Goal: Navigation & Orientation: Find specific page/section

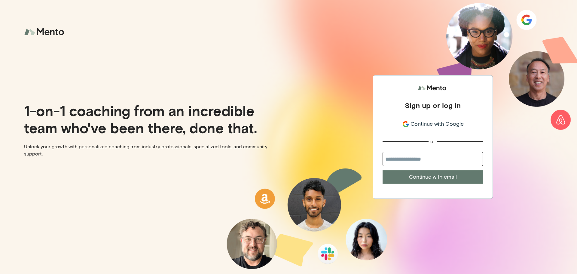
click at [434, 160] on input "email" at bounding box center [432, 159] width 100 height 14
type input "**********"
click at [428, 178] on button "Continue with email" at bounding box center [432, 177] width 100 height 14
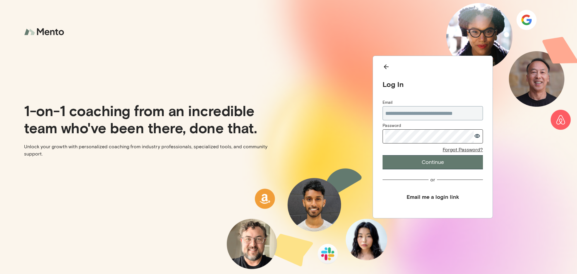
click at [423, 163] on button "Continue" at bounding box center [432, 162] width 100 height 14
